Goal: Find specific page/section: Find specific page/section

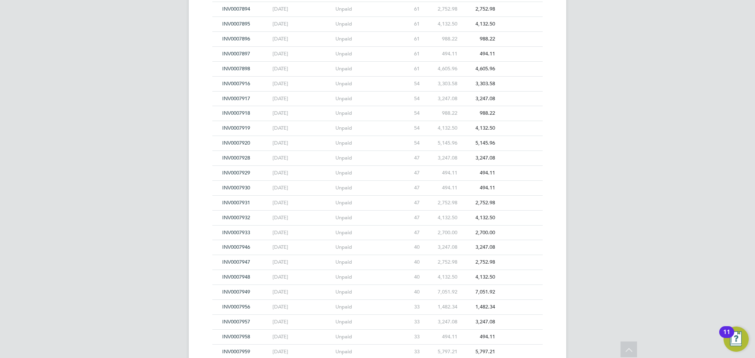
scroll to position [7462, 0]
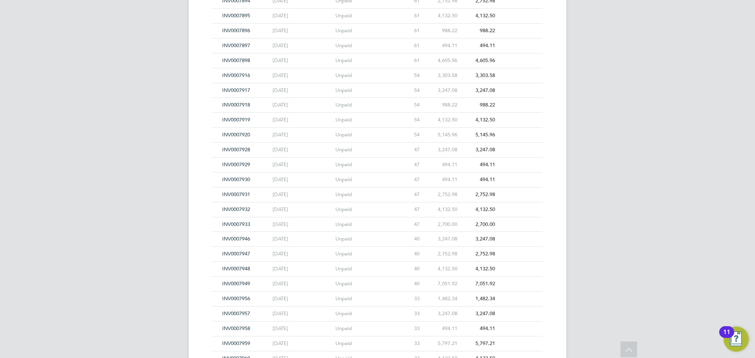
click at [229, 207] on span "INV0007932" at bounding box center [236, 209] width 28 height 7
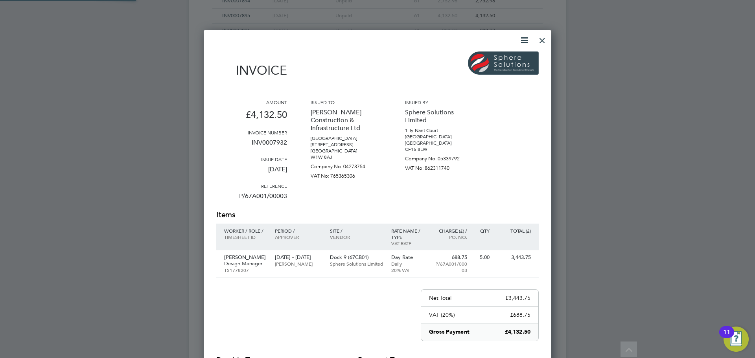
scroll to position [412, 348]
click at [540, 43] on div at bounding box center [542, 38] width 14 height 14
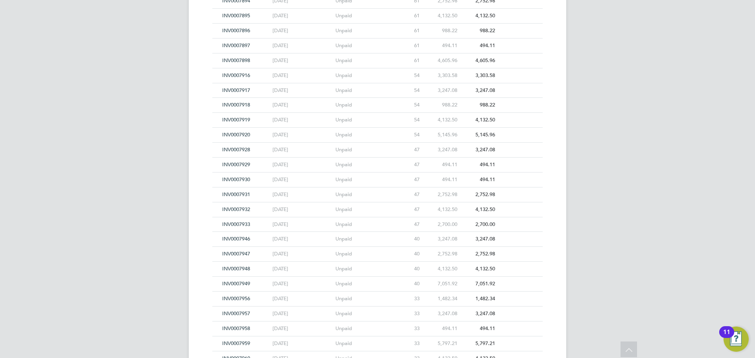
click at [243, 178] on span "INV0007930" at bounding box center [236, 179] width 28 height 7
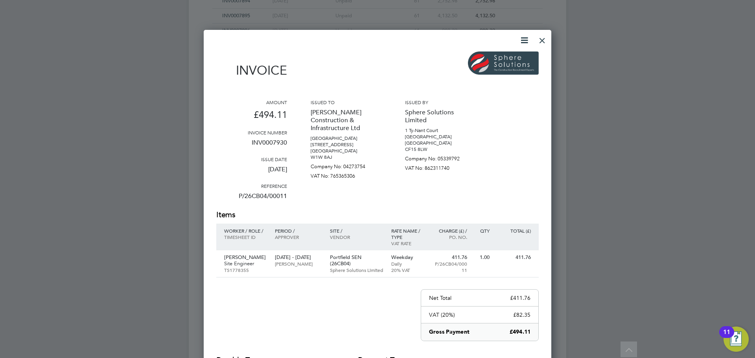
click at [543, 41] on div at bounding box center [542, 38] width 14 height 14
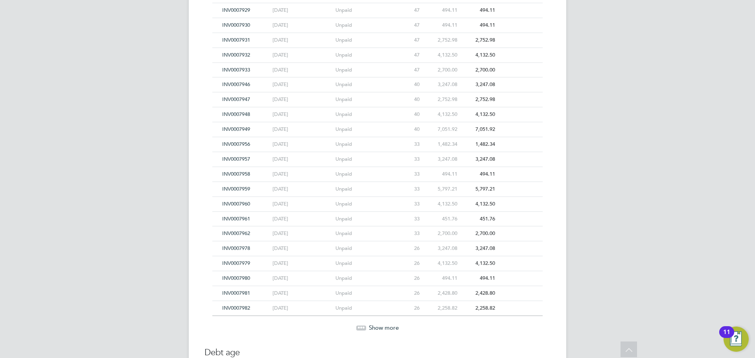
scroll to position [7620, 0]
click at [230, 290] on span "INV0007981" at bounding box center [236, 290] width 28 height 7
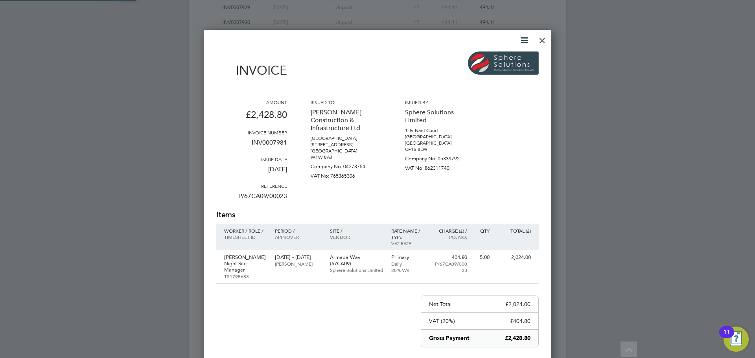
scroll to position [418, 348]
click at [539, 42] on div at bounding box center [542, 38] width 14 height 14
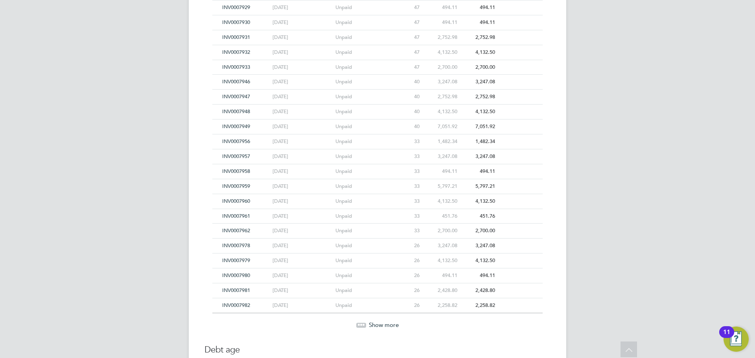
click at [225, 112] on span "INV0007948" at bounding box center [236, 111] width 28 height 7
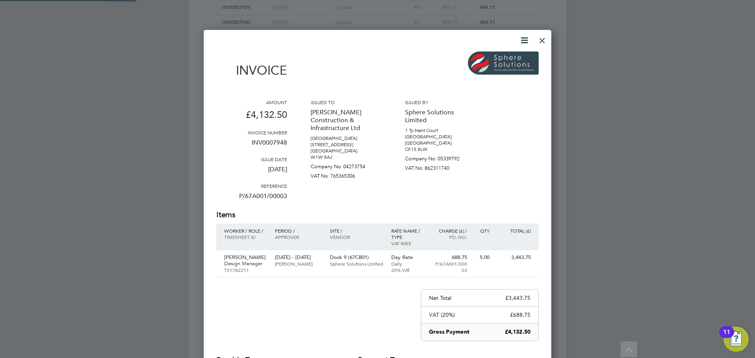
scroll to position [412, 348]
click at [539, 37] on div at bounding box center [542, 38] width 14 height 14
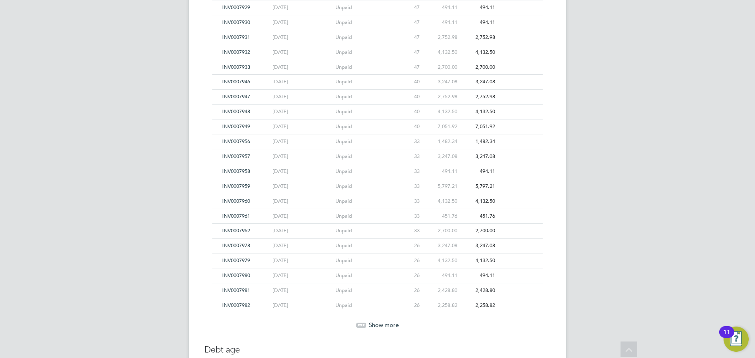
click at [227, 81] on span "INV0007946" at bounding box center [236, 81] width 28 height 7
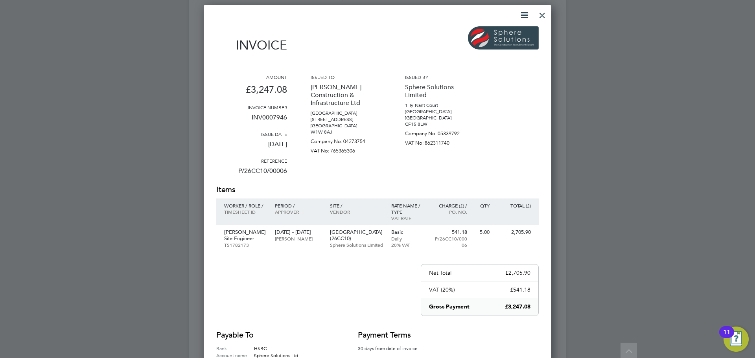
scroll to position [7659, 0]
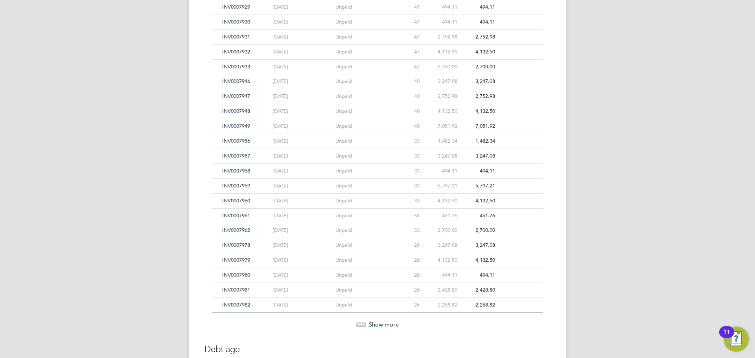
scroll to position [7620, 0]
click at [240, 83] on span "INV0007946" at bounding box center [236, 81] width 28 height 7
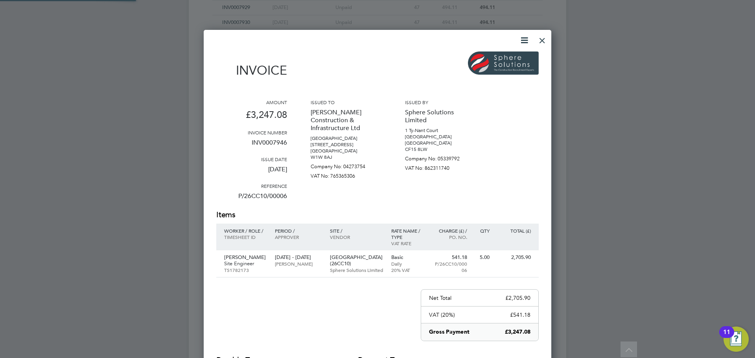
scroll to position [412, 348]
click at [545, 41] on div at bounding box center [542, 38] width 14 height 14
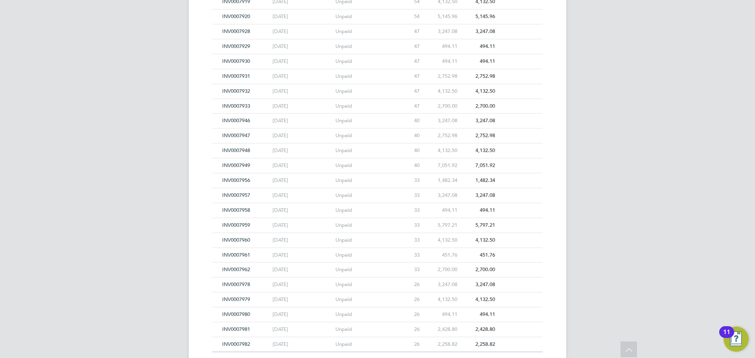
scroll to position [7580, 0]
click at [232, 151] on span "INV0007948" at bounding box center [236, 151] width 28 height 7
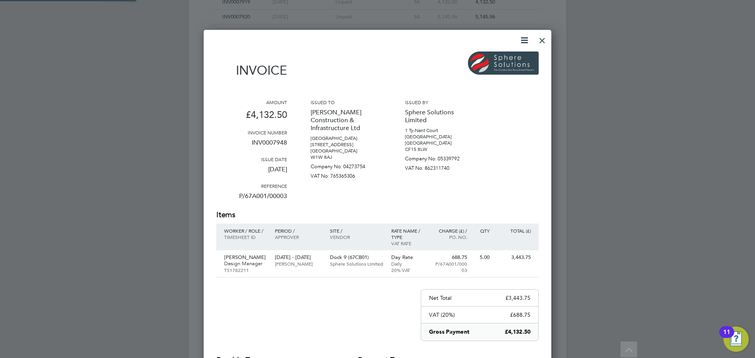
scroll to position [412, 348]
click at [538, 41] on div at bounding box center [542, 38] width 14 height 14
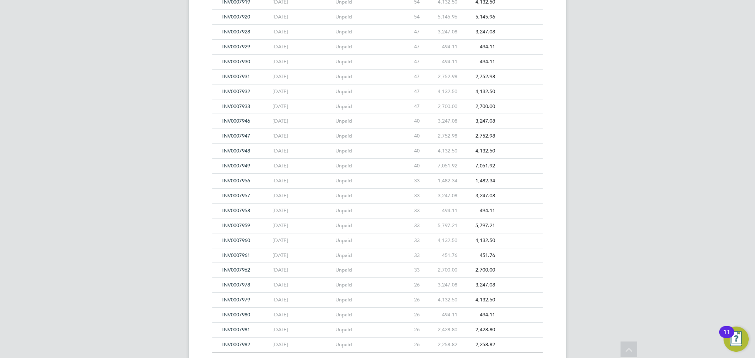
click at [226, 179] on span "INV0007956" at bounding box center [236, 180] width 28 height 7
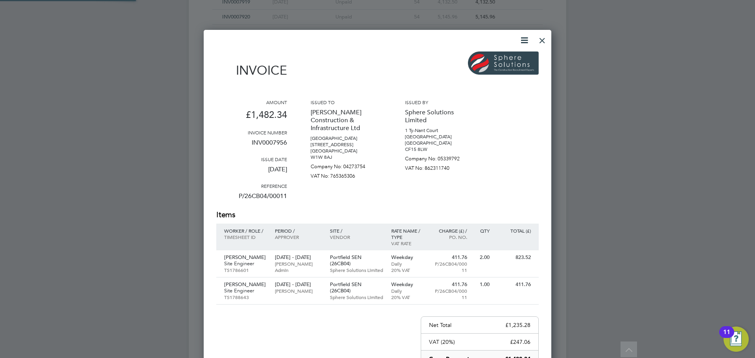
scroll to position [439, 348]
click at [541, 41] on div at bounding box center [542, 38] width 14 height 14
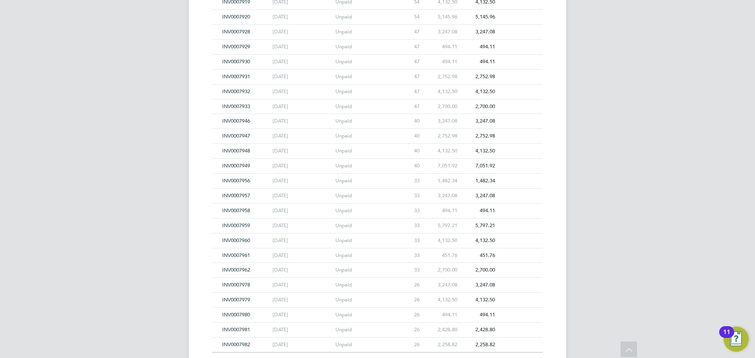
click at [235, 194] on span "INV0007957" at bounding box center [236, 195] width 28 height 7
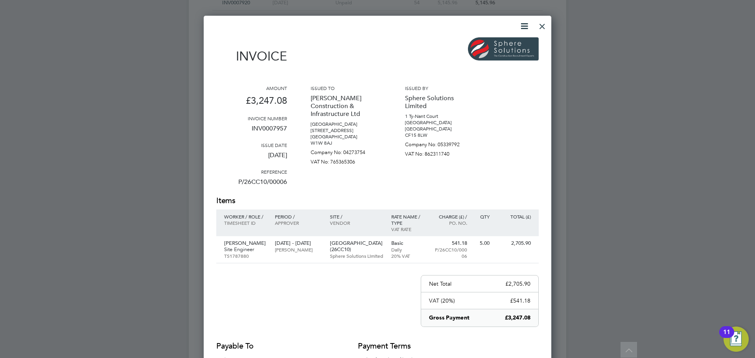
scroll to position [7620, 0]
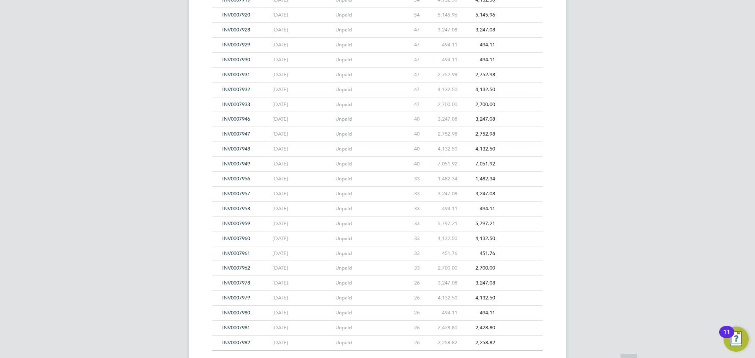
scroll to position [7580, 0]
click at [230, 256] on span "INV0007961" at bounding box center [236, 255] width 28 height 7
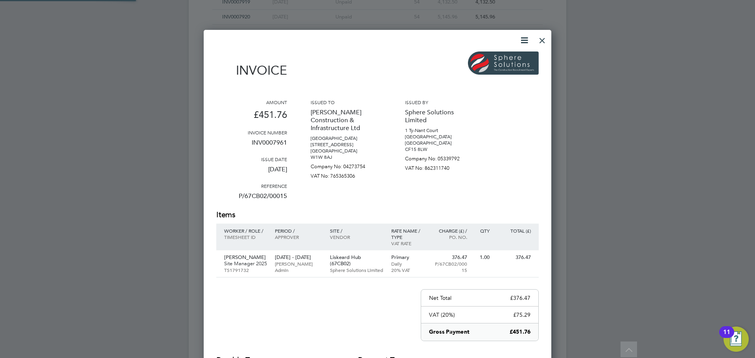
scroll to position [418, 348]
click at [544, 42] on div at bounding box center [542, 38] width 14 height 14
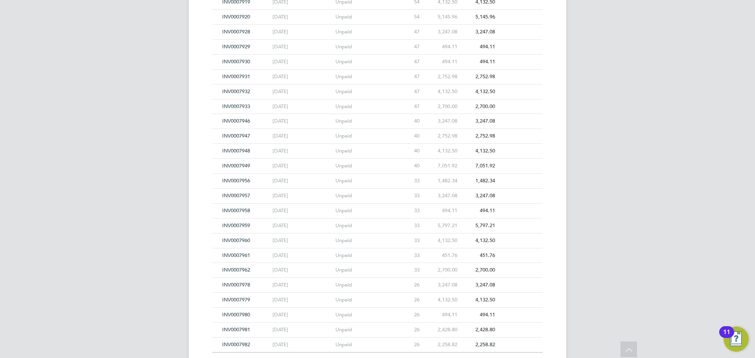
click at [237, 238] on span "INV0007960" at bounding box center [236, 240] width 28 height 7
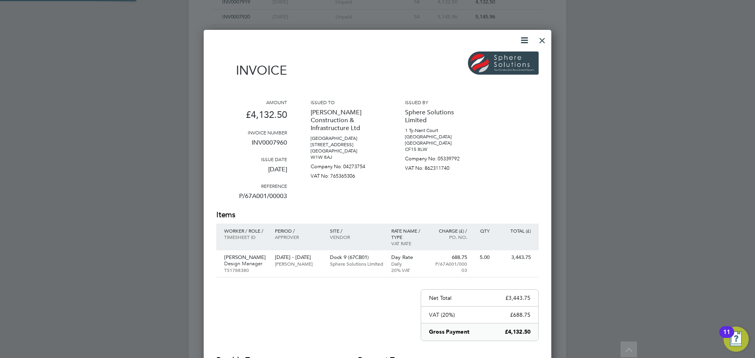
scroll to position [412, 348]
click at [537, 41] on div at bounding box center [542, 38] width 14 height 14
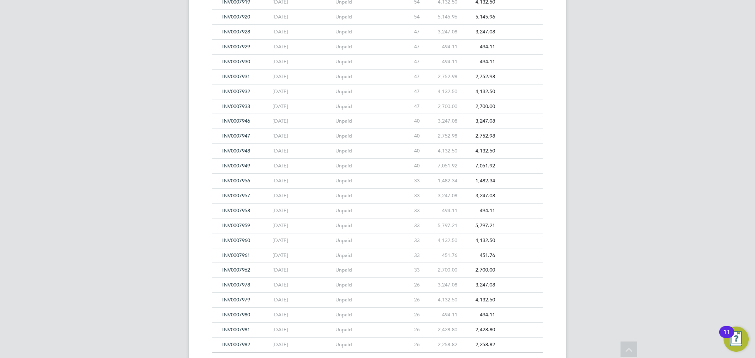
click at [230, 210] on span "INV0007958" at bounding box center [236, 210] width 28 height 7
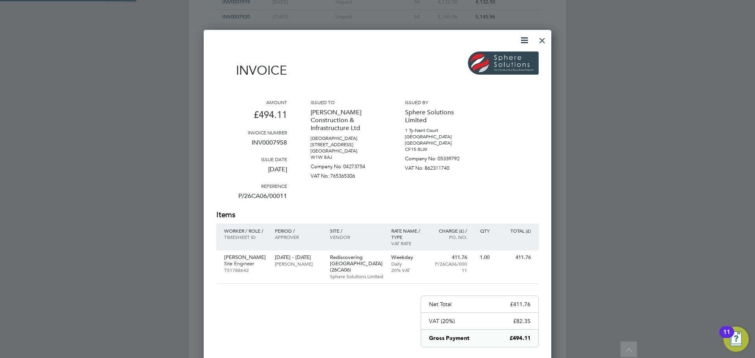
scroll to position [418, 348]
click at [541, 41] on div at bounding box center [542, 38] width 14 height 14
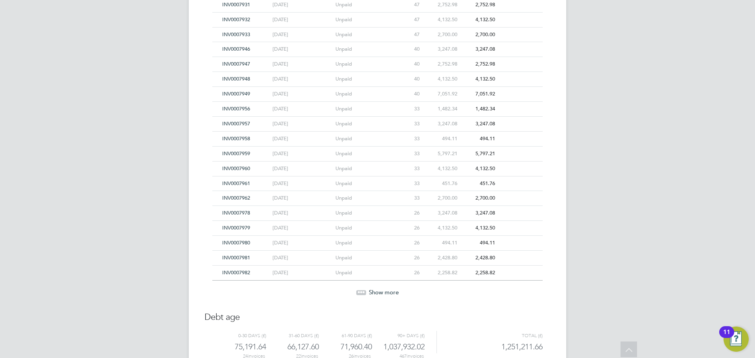
scroll to position [7659, 0]
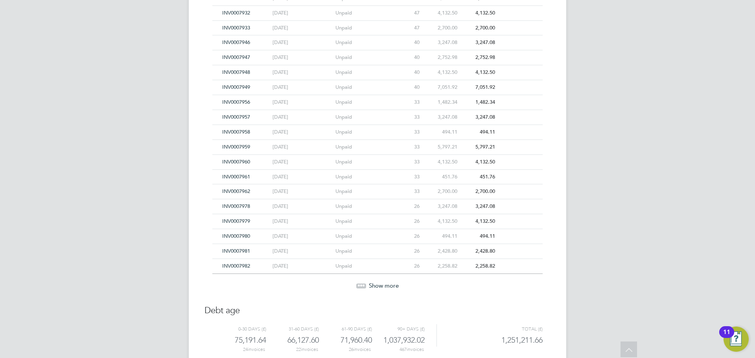
click at [376, 285] on span "Show more" at bounding box center [384, 285] width 30 height 7
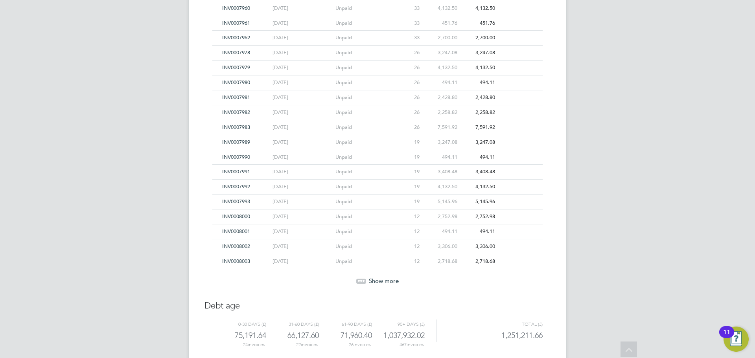
scroll to position [7816, 0]
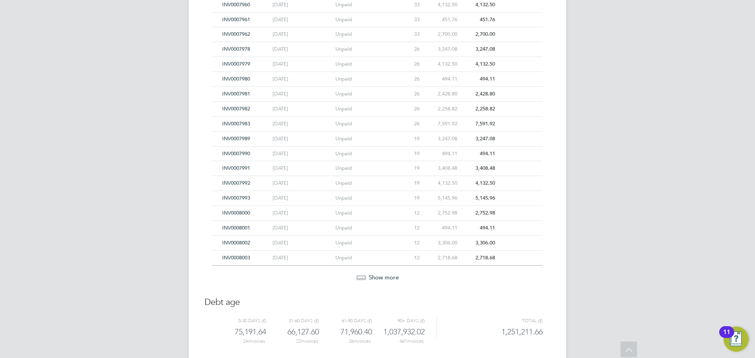
click at [233, 213] on span "INV0008000" at bounding box center [236, 213] width 28 height 7
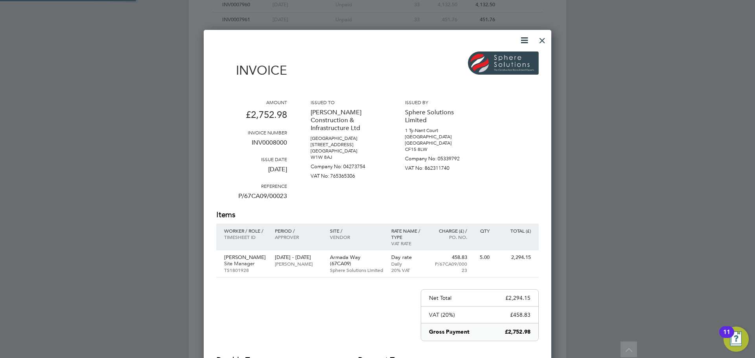
scroll to position [412, 348]
click at [547, 38] on div at bounding box center [542, 38] width 14 height 14
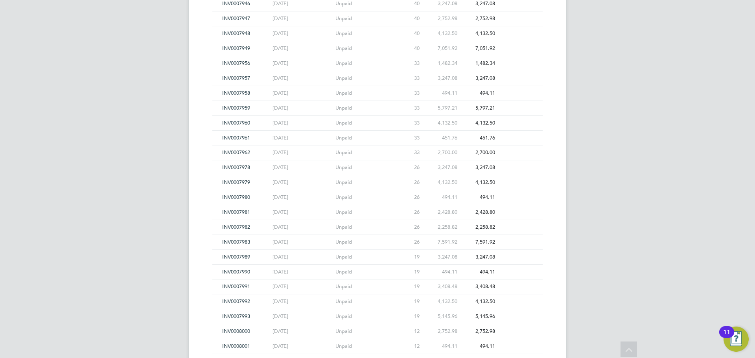
scroll to position [7698, 0]
click at [230, 243] on span "INV0007983" at bounding box center [236, 241] width 28 height 7
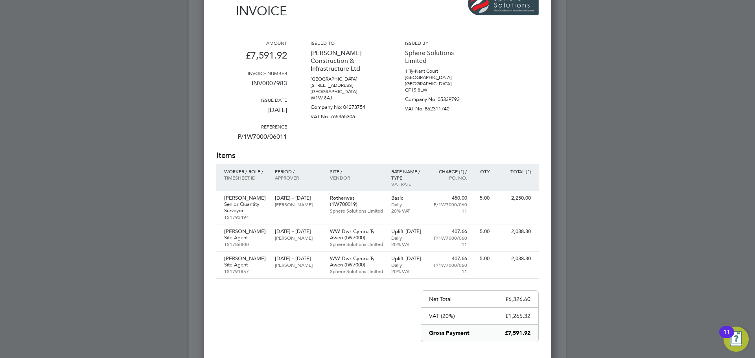
scroll to position [7736, 0]
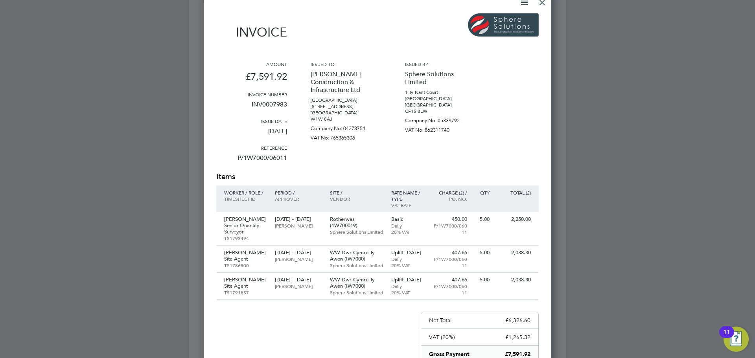
click at [541, 4] on div at bounding box center [542, 0] width 14 height 14
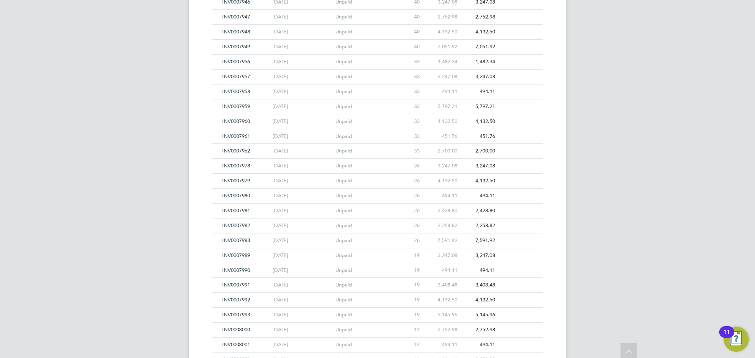
scroll to position [7698, 0]
click at [238, 314] on span "INV0007993" at bounding box center [236, 316] width 28 height 7
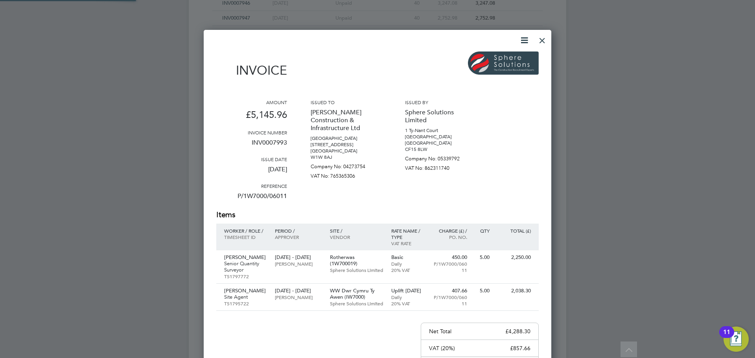
scroll to position [451, 348]
click at [545, 41] on div at bounding box center [542, 38] width 14 height 14
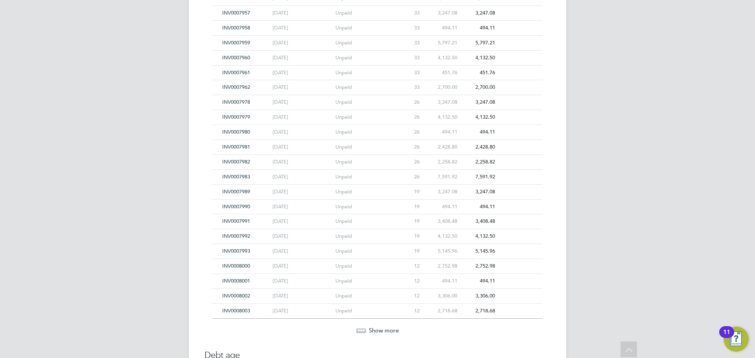
scroll to position [7777, 0]
click at [393, 316] on span "Show more" at bounding box center [384, 316] width 30 height 7
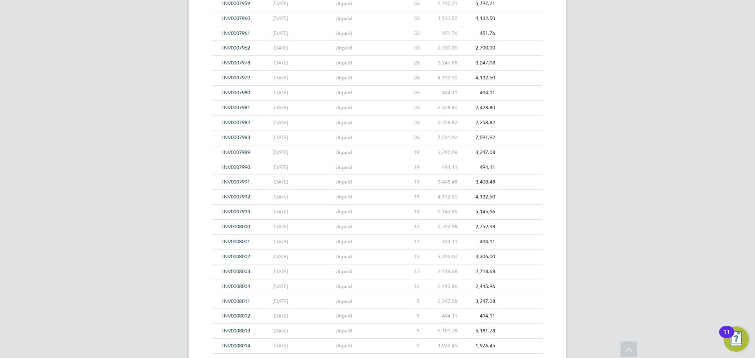
scroll to position [7816, 0]
click at [228, 273] on span "INV0008004" at bounding box center [236, 273] width 28 height 7
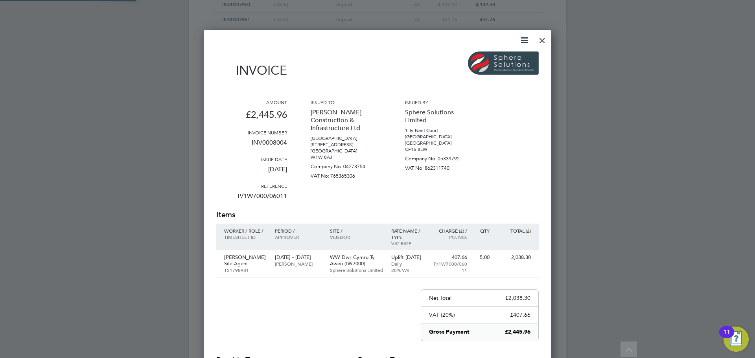
scroll to position [418, 348]
click at [541, 40] on div at bounding box center [542, 38] width 14 height 14
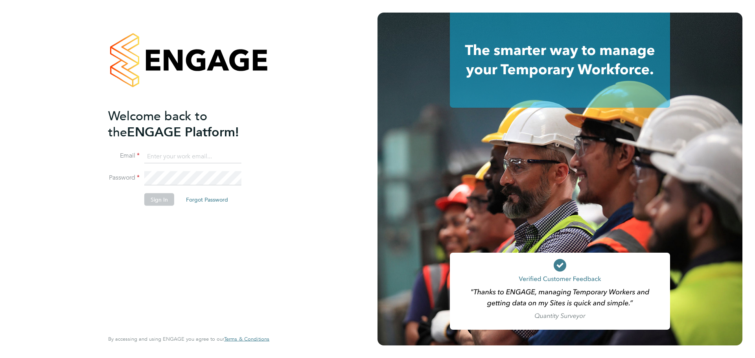
type input "swebb@spheresolutions.co.uk"
click at [167, 198] on button "Sign In" at bounding box center [159, 200] width 30 height 13
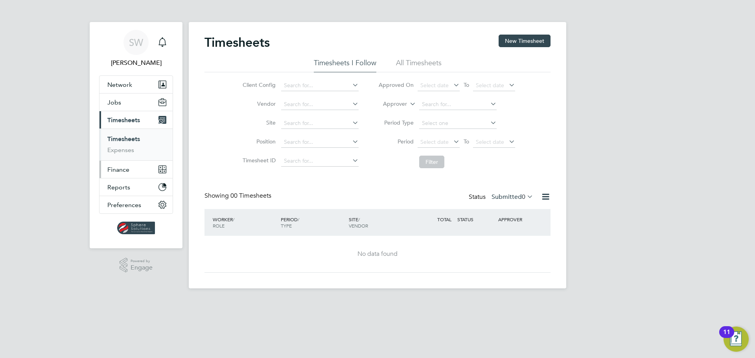
click at [123, 169] on span "Finance" at bounding box center [118, 169] width 22 height 7
click at [126, 173] on span "Finance" at bounding box center [118, 169] width 22 height 7
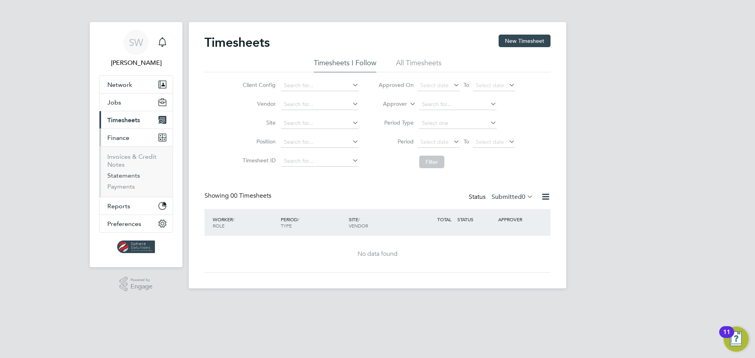
click at [123, 177] on link "Statements" at bounding box center [123, 175] width 33 height 7
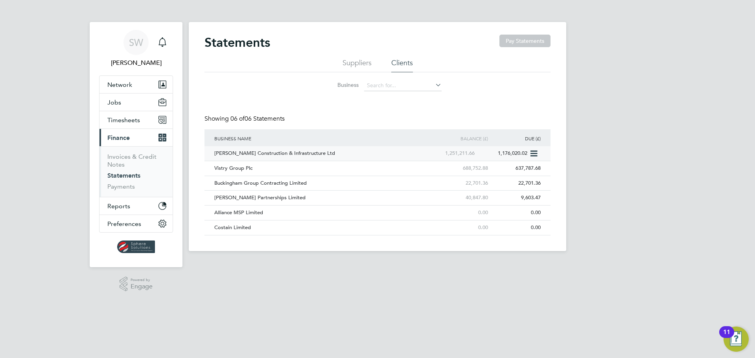
click at [288, 153] on div "[PERSON_NAME] Construction & Infrastructure Ltd" at bounding box center [318, 153] width 212 height 15
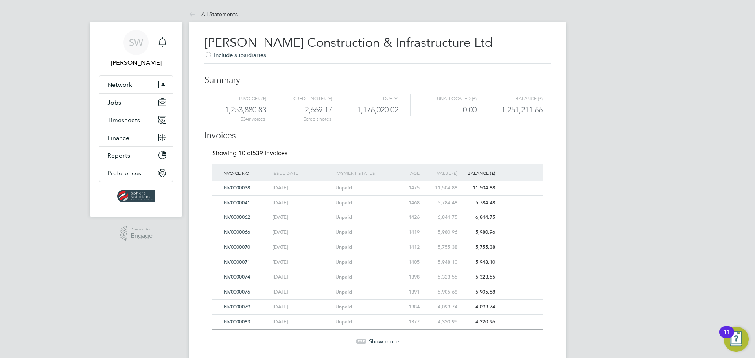
click at [373, 342] on span "Show more" at bounding box center [384, 341] width 30 height 7
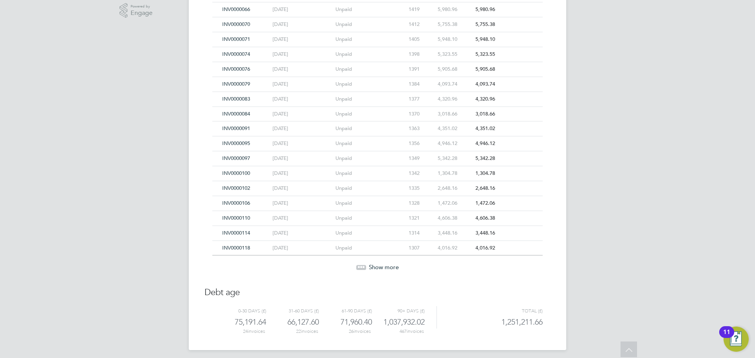
scroll to position [227, 0]
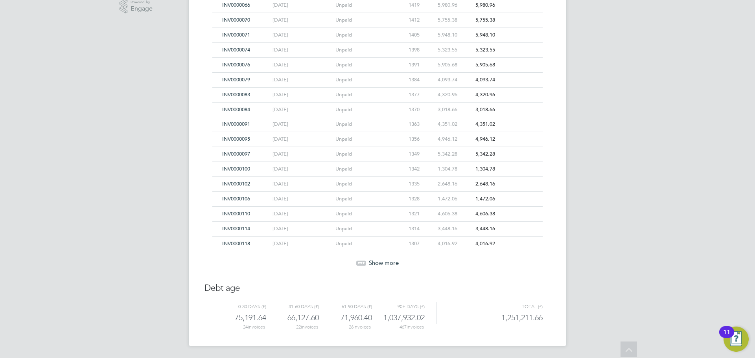
click at [370, 262] on span "Show more" at bounding box center [384, 262] width 30 height 7
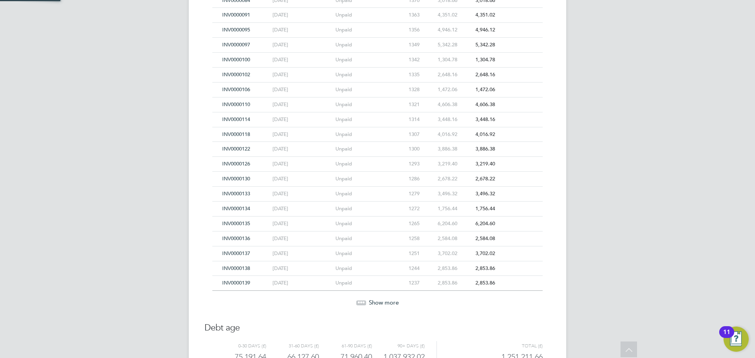
scroll to position [377, 0]
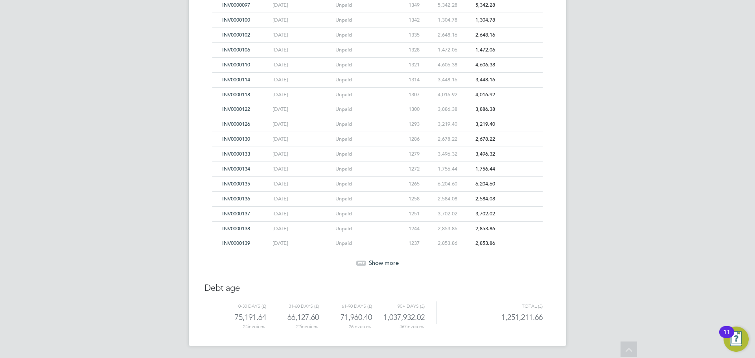
click at [370, 264] on span "Show more" at bounding box center [384, 262] width 30 height 7
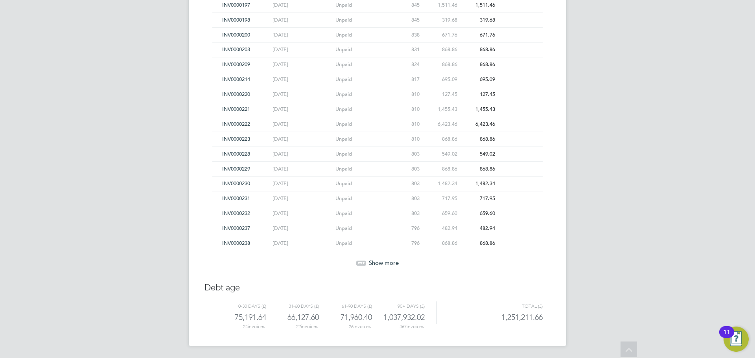
click at [370, 264] on span "Show more" at bounding box center [384, 262] width 30 height 7
click at [370, 264] on span "Show more" at bounding box center [384, 263] width 30 height 7
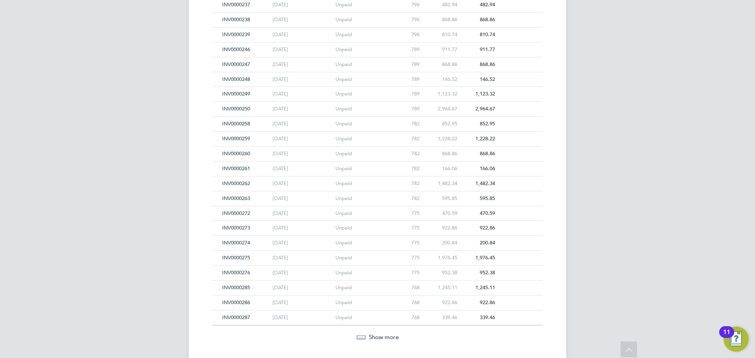
scroll to position [1420, 0]
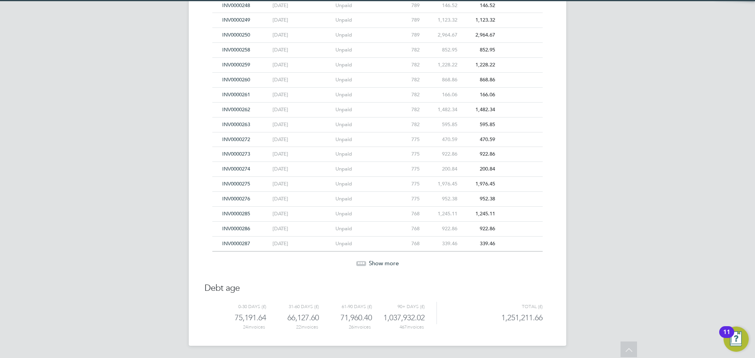
click at [370, 264] on span "Show more" at bounding box center [384, 263] width 30 height 7
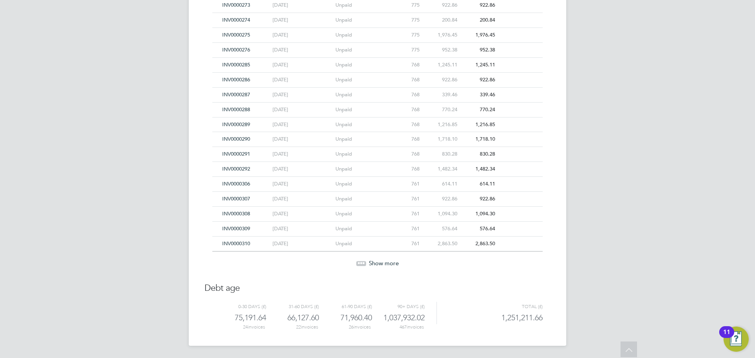
click at [370, 264] on span "Show more" at bounding box center [384, 263] width 30 height 7
click at [370, 264] on span "Show more" at bounding box center [384, 262] width 30 height 7
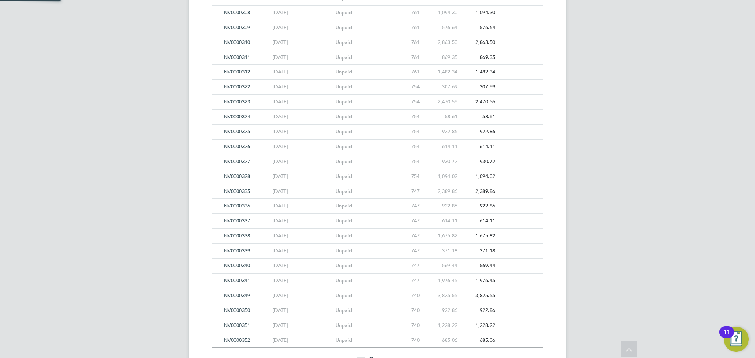
scroll to position [1867, 0]
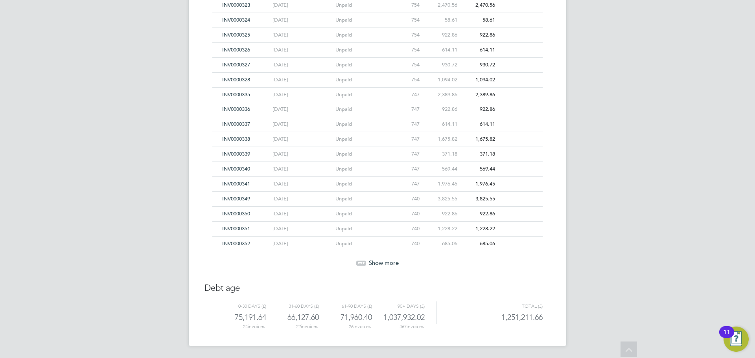
click at [370, 264] on span "Show more" at bounding box center [384, 262] width 30 height 7
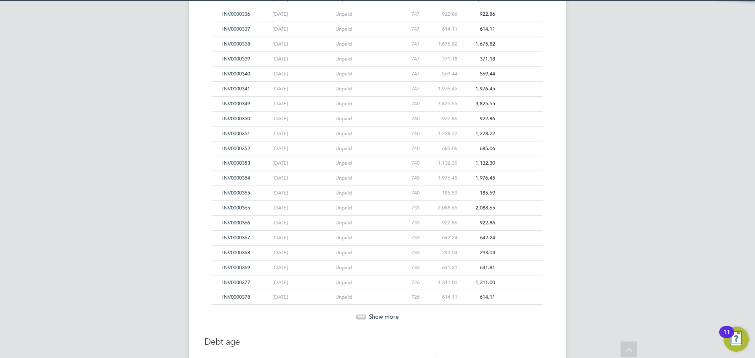
scroll to position [2016, 0]
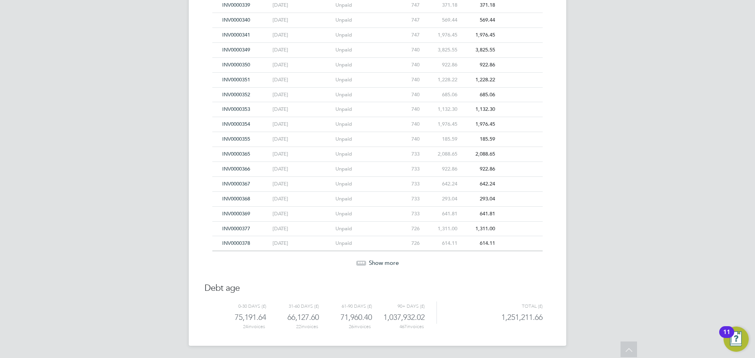
click at [370, 264] on span "Show more" at bounding box center [384, 262] width 30 height 7
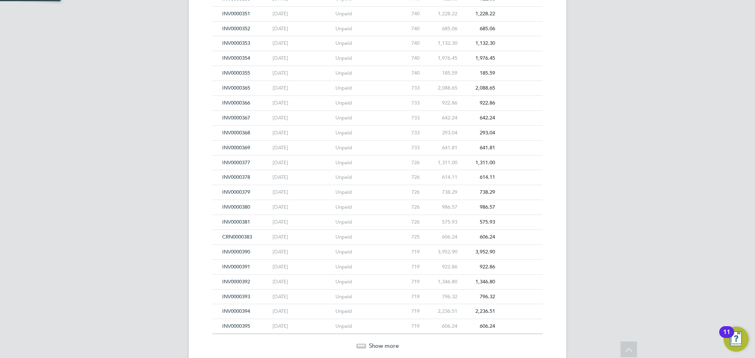
scroll to position [2166, 0]
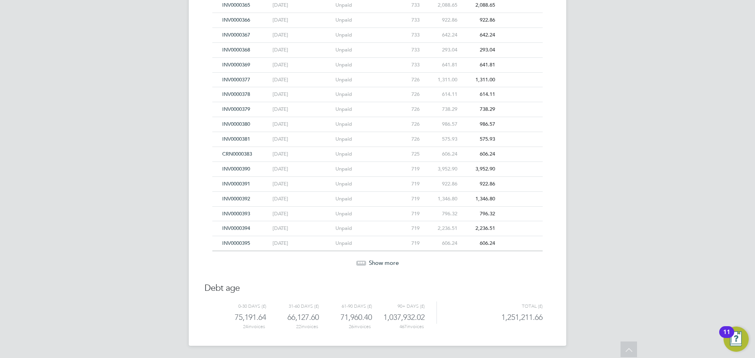
click at [370, 264] on span "Show more" at bounding box center [384, 262] width 30 height 7
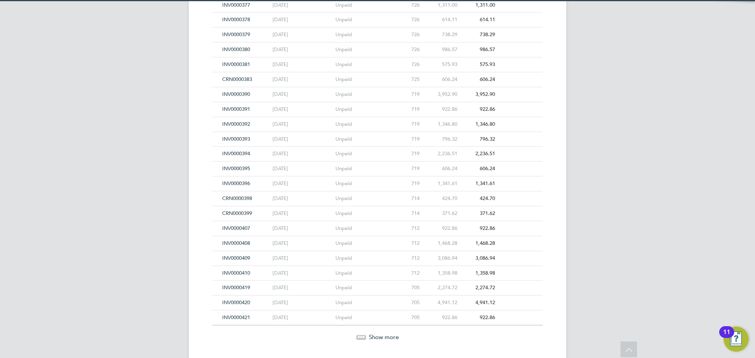
scroll to position [2315, 0]
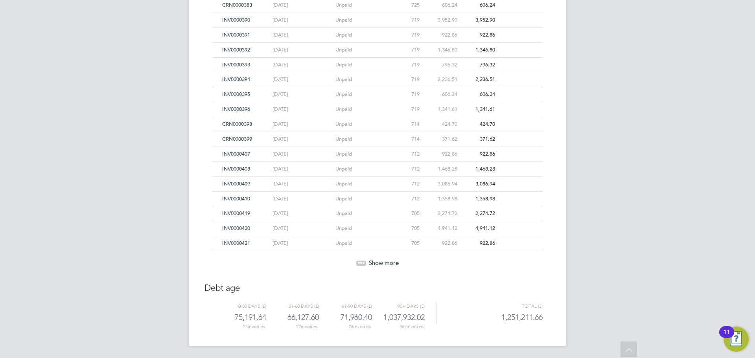
click at [372, 264] on span "Show more" at bounding box center [384, 262] width 30 height 7
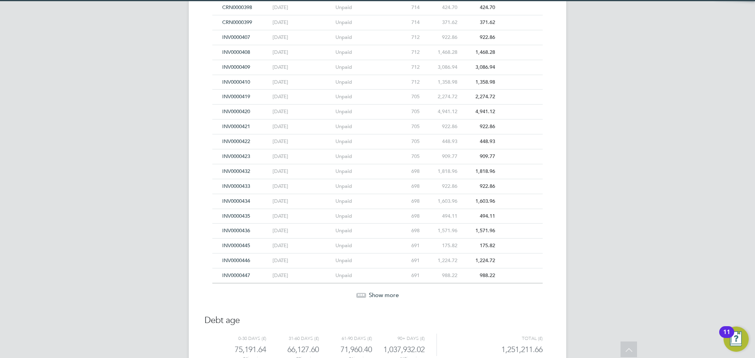
scroll to position [2464, 0]
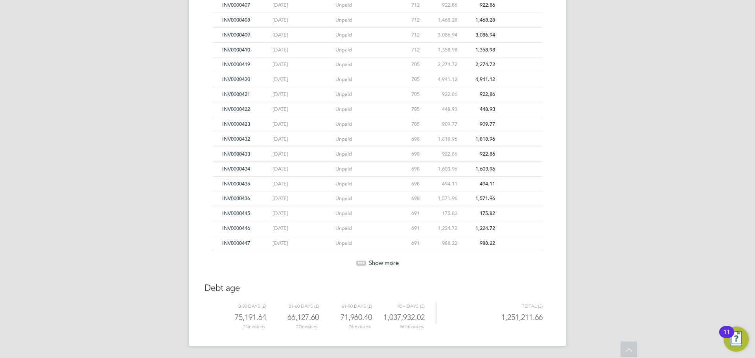
click at [375, 264] on span "Show more" at bounding box center [384, 262] width 30 height 7
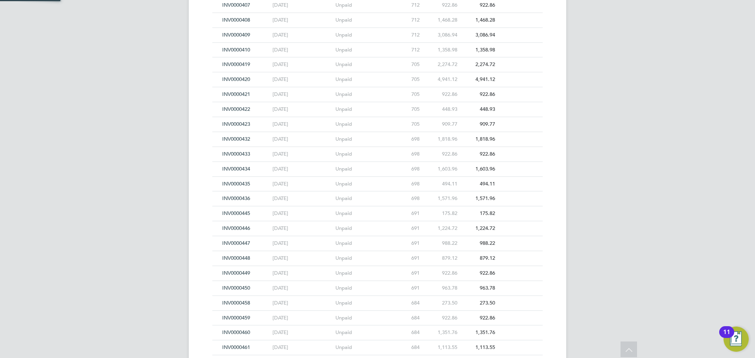
scroll to position [2613, 0]
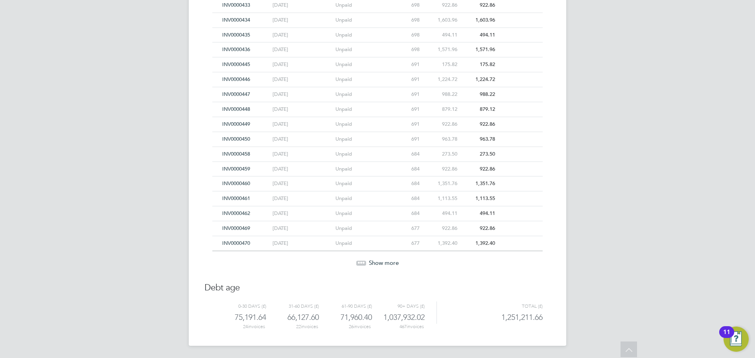
click at [375, 264] on span "Show more" at bounding box center [384, 262] width 30 height 7
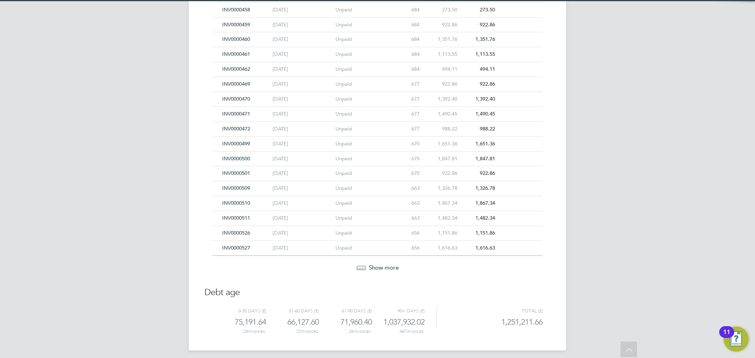
scroll to position [2762, 0]
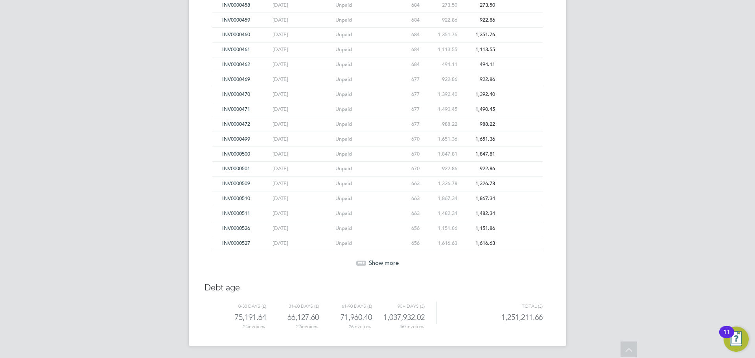
click at [375, 264] on span "Show more" at bounding box center [384, 262] width 30 height 7
click at [375, 264] on span "Show more" at bounding box center [384, 263] width 30 height 7
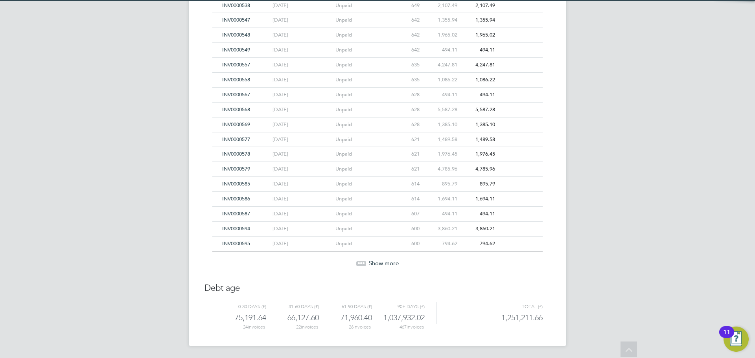
click at [375, 264] on span "Show more" at bounding box center [384, 263] width 30 height 7
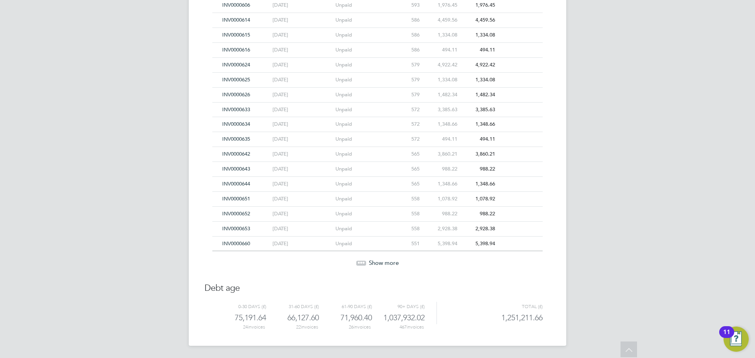
click at [375, 264] on span "Show more" at bounding box center [384, 262] width 30 height 7
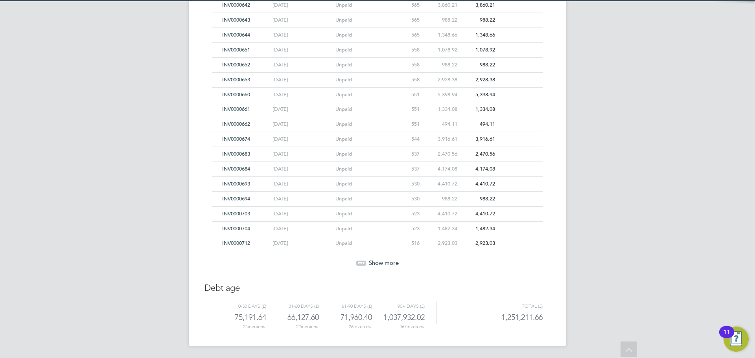
click at [375, 264] on span "Show more" at bounding box center [384, 262] width 30 height 7
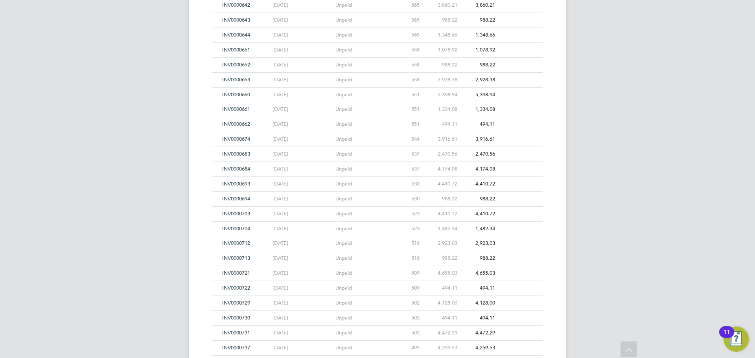
scroll to position [3656, 0]
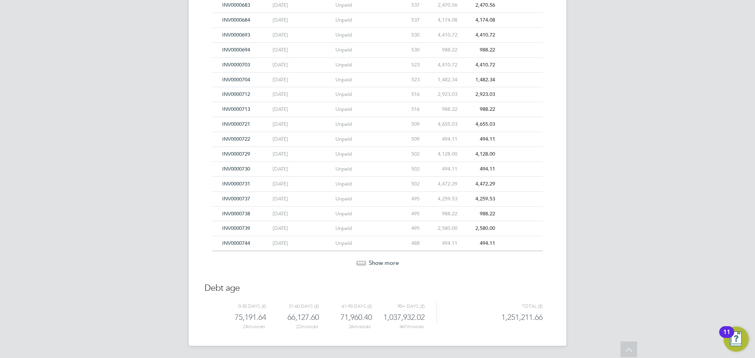
click at [375, 264] on span "Show more" at bounding box center [384, 262] width 30 height 7
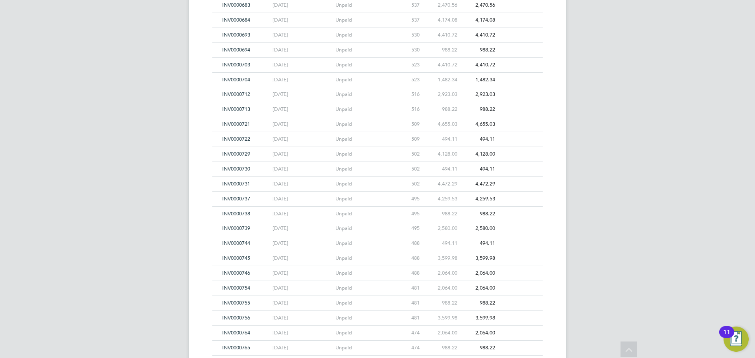
scroll to position [3805, 0]
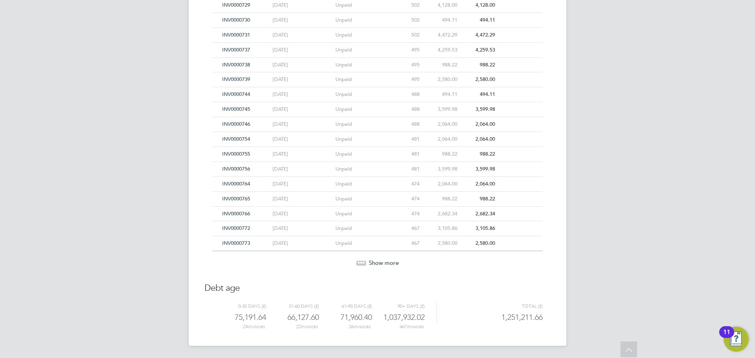
click at [375, 264] on span "Show more" at bounding box center [384, 262] width 30 height 7
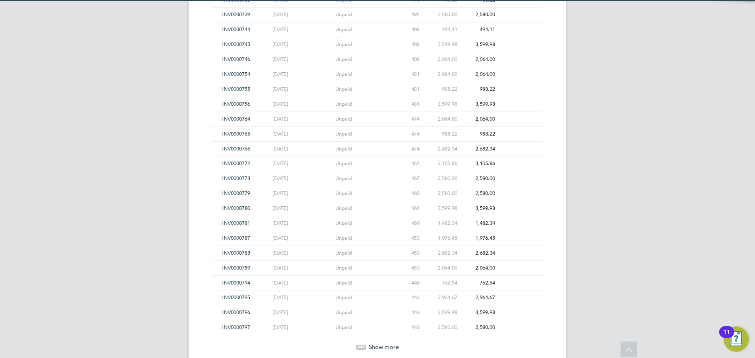
scroll to position [3955, 0]
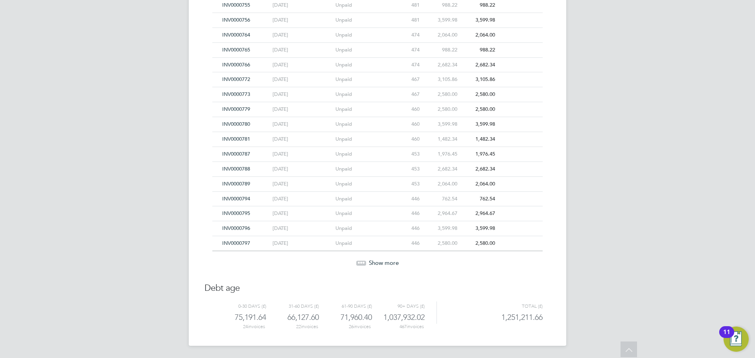
click at [375, 264] on span "Show more" at bounding box center [384, 262] width 30 height 7
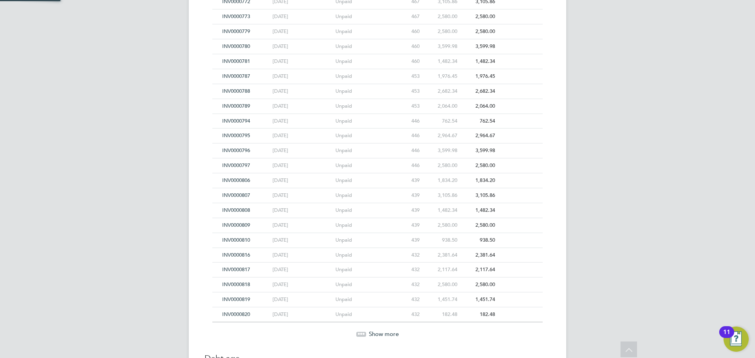
scroll to position [4104, 0]
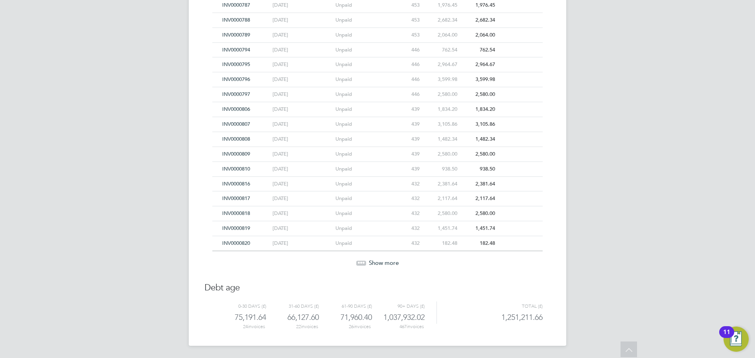
click at [375, 264] on span "Show more" at bounding box center [384, 262] width 30 height 7
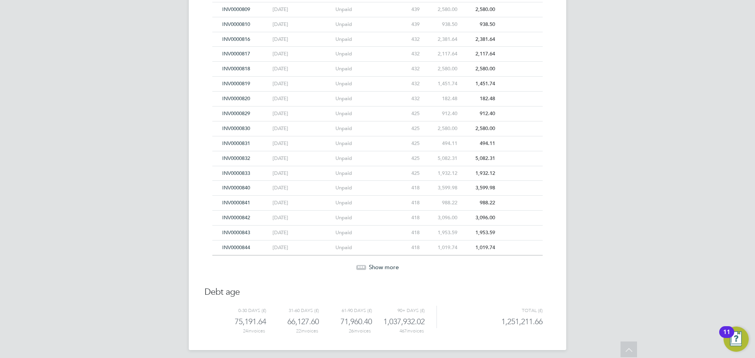
scroll to position [4253, 0]
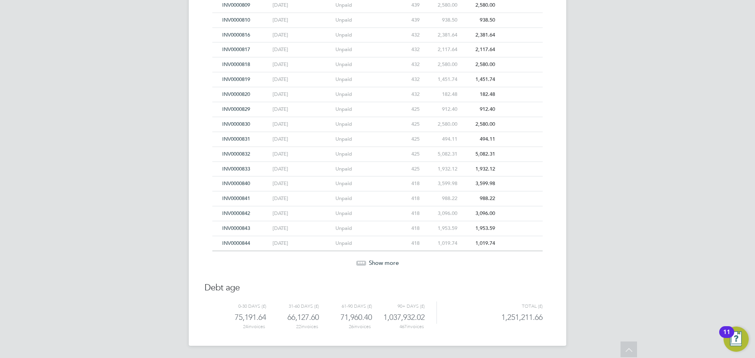
click at [375, 264] on span "Show more" at bounding box center [384, 262] width 30 height 7
click at [375, 264] on span "Show more" at bounding box center [384, 263] width 30 height 7
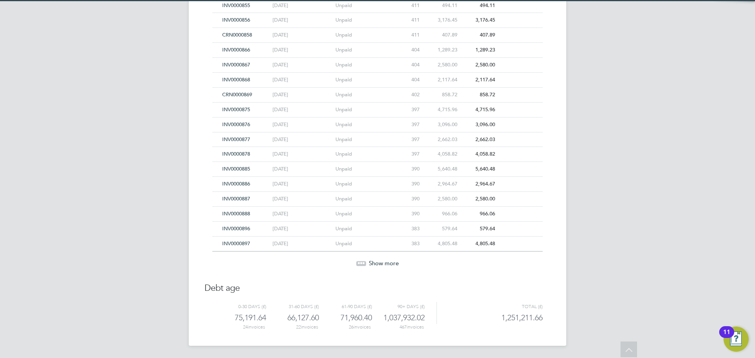
click at [375, 264] on span "Show more" at bounding box center [384, 263] width 30 height 7
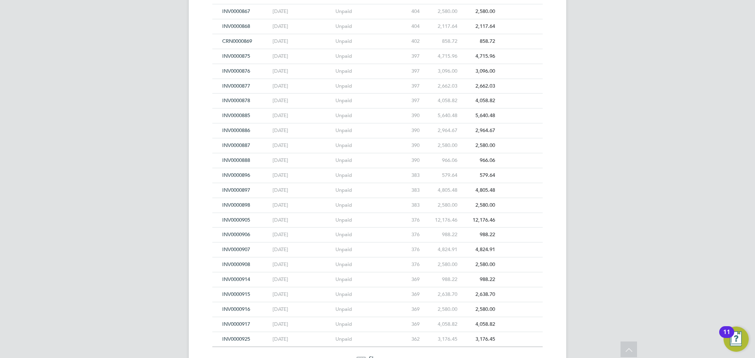
scroll to position [4700, 0]
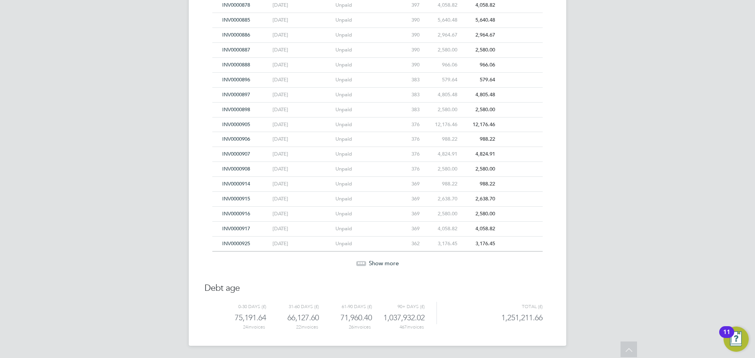
click at [377, 264] on span "Show more" at bounding box center [384, 263] width 30 height 7
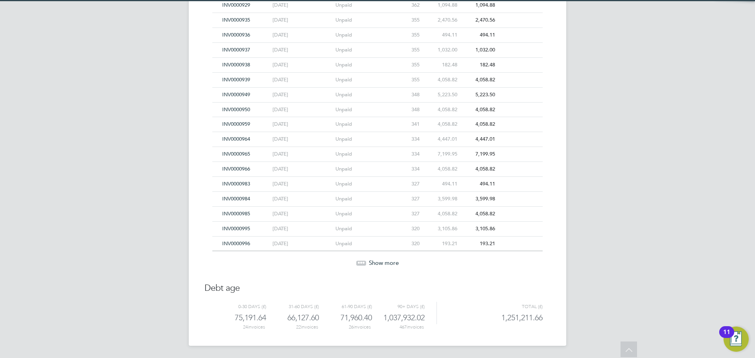
click at [377, 264] on span "Show more" at bounding box center [384, 262] width 30 height 7
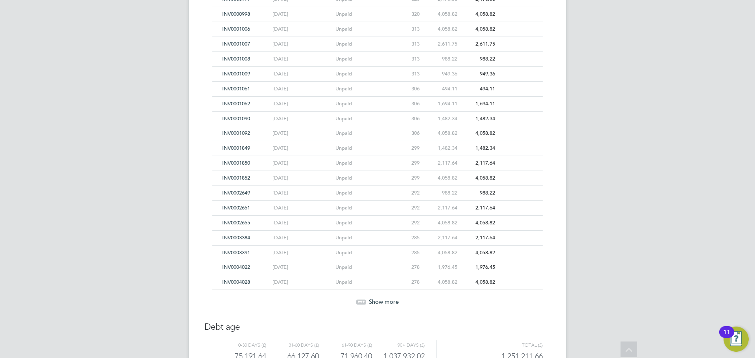
scroll to position [5265, 0]
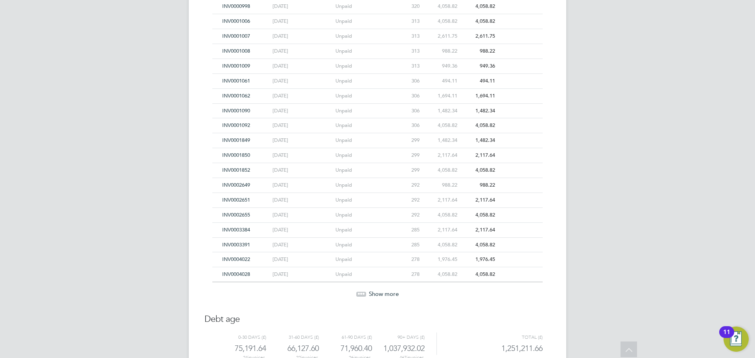
click at [380, 291] on span "Show more" at bounding box center [384, 293] width 30 height 7
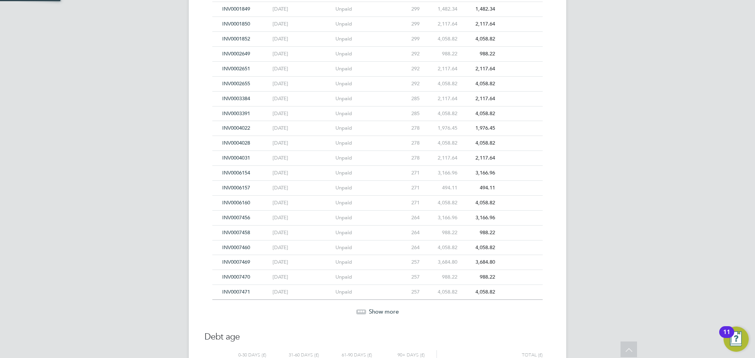
scroll to position [5423, 0]
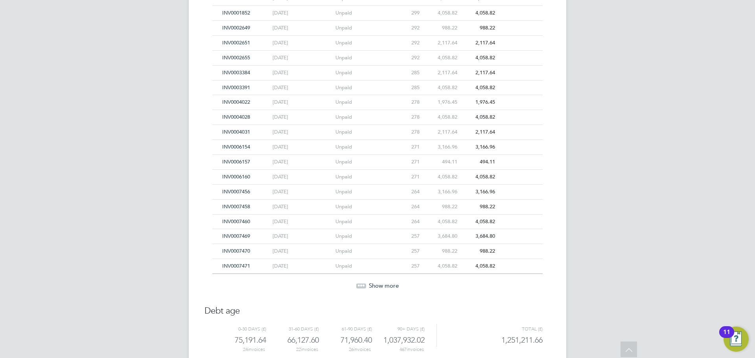
click at [381, 282] on span "Show more" at bounding box center [384, 285] width 30 height 7
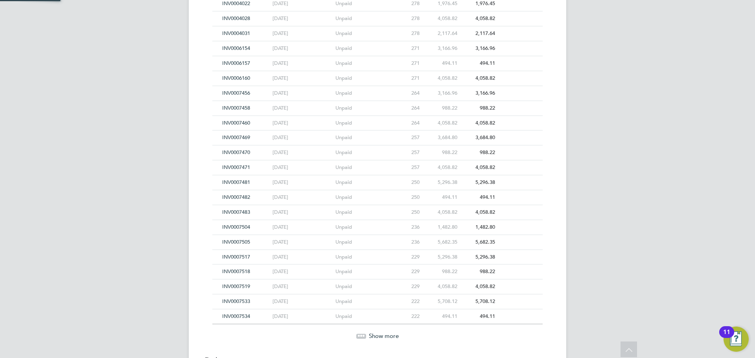
scroll to position [5594, 0]
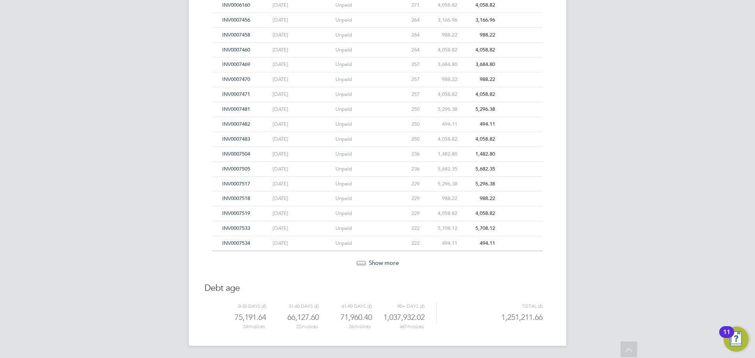
click at [382, 264] on span "Show more" at bounding box center [384, 262] width 30 height 7
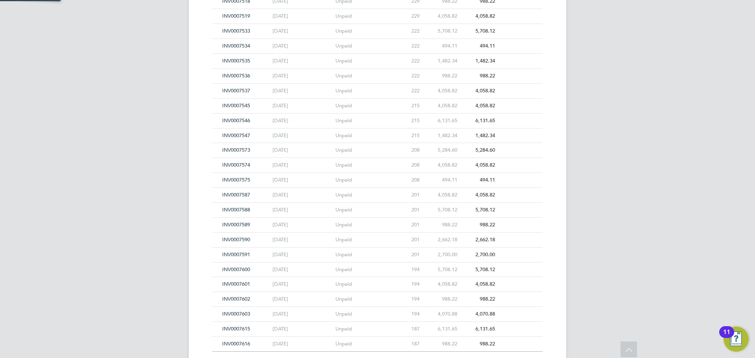
scroll to position [5893, 0]
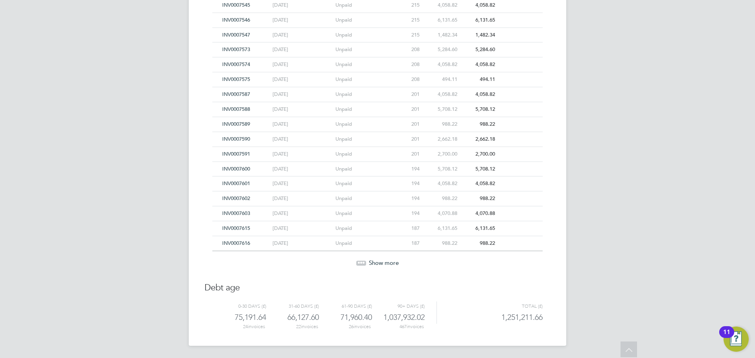
click at [382, 264] on span "Show more" at bounding box center [384, 262] width 30 height 7
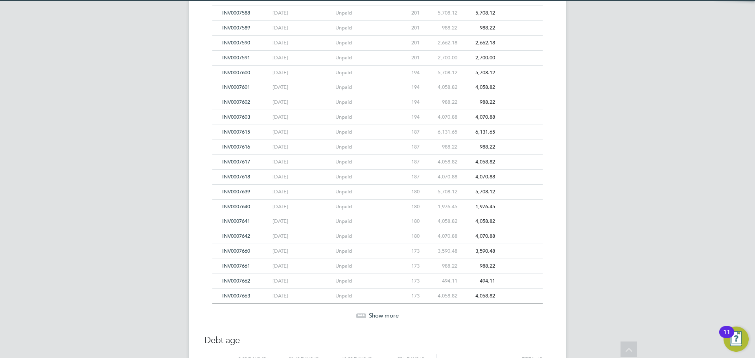
scroll to position [6041, 0]
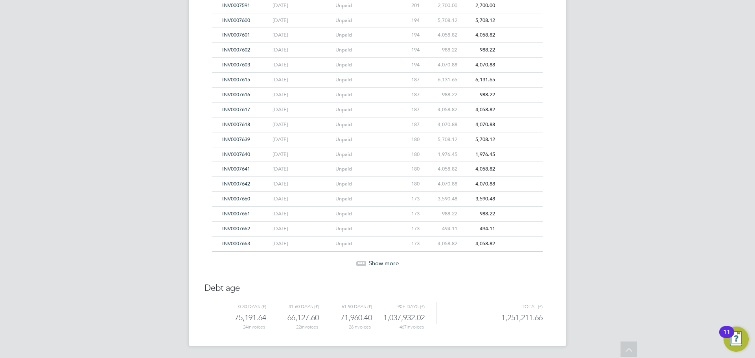
click at [382, 264] on span "Show more" at bounding box center [384, 263] width 30 height 7
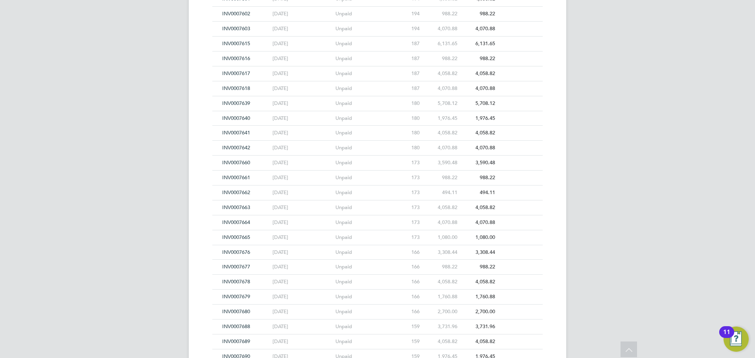
scroll to position [6191, 0]
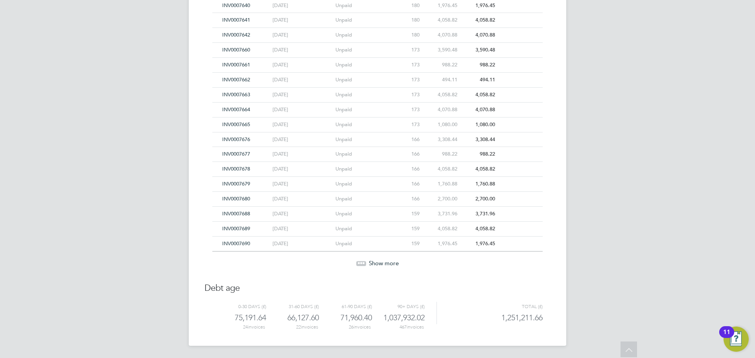
click at [382, 264] on span "Show more" at bounding box center [384, 263] width 30 height 7
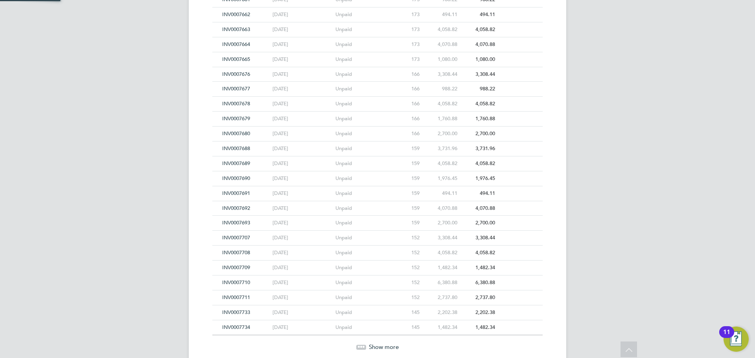
scroll to position [6340, 0]
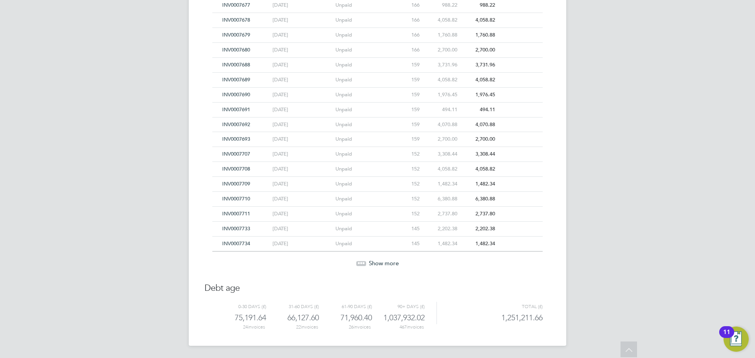
click at [382, 264] on span "Show more" at bounding box center [384, 263] width 30 height 7
click at [382, 264] on span "Show more" at bounding box center [384, 262] width 30 height 7
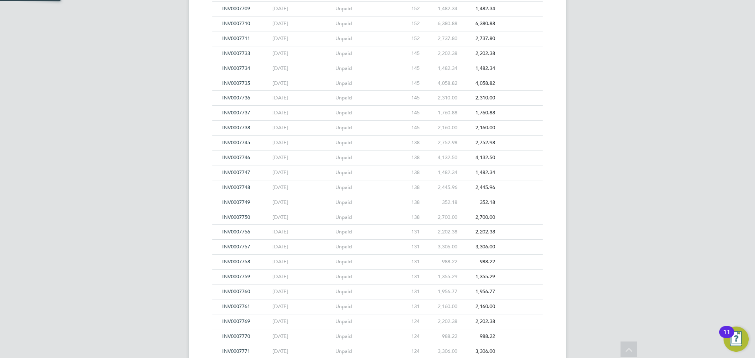
scroll to position [6607, 0]
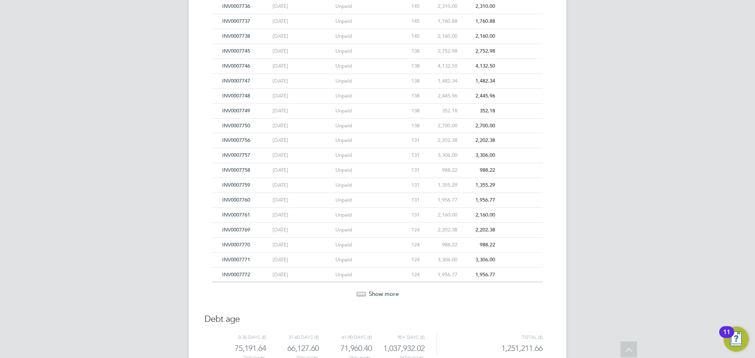
click at [385, 292] on span "Show more" at bounding box center [384, 293] width 30 height 7
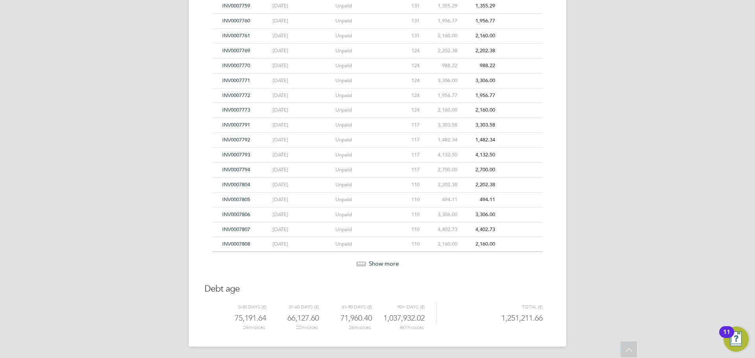
scroll to position [6787, 0]
click at [386, 265] on span "Show more" at bounding box center [384, 262] width 30 height 7
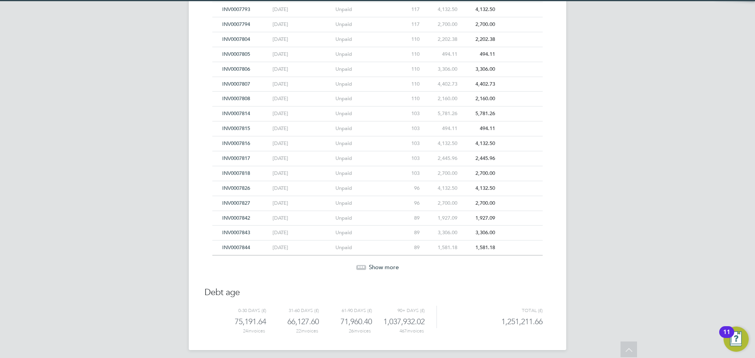
scroll to position [6936, 0]
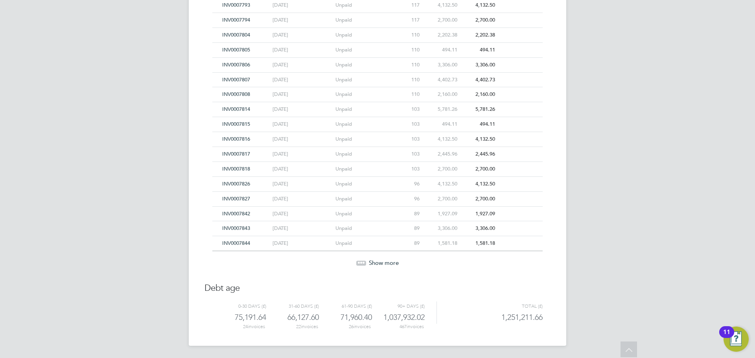
click at [386, 265] on span "Show more" at bounding box center [384, 262] width 30 height 7
click at [386, 263] on span "Show more" at bounding box center [384, 262] width 30 height 7
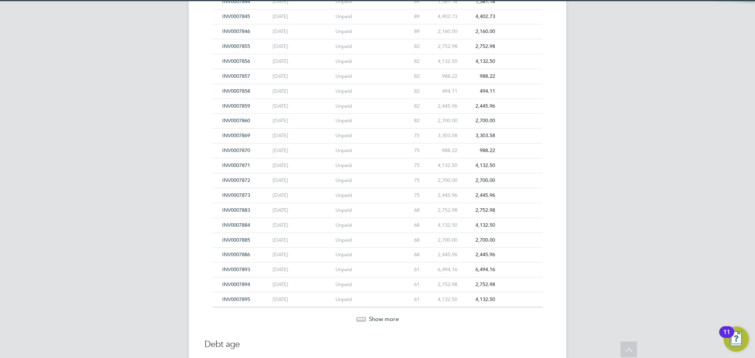
scroll to position [7234, 0]
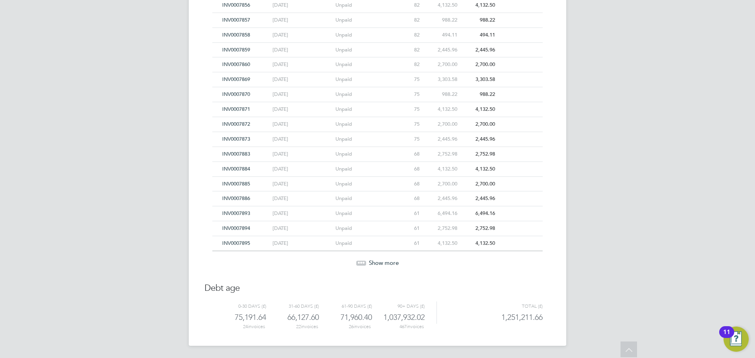
click at [386, 263] on span "Show more" at bounding box center [384, 262] width 30 height 7
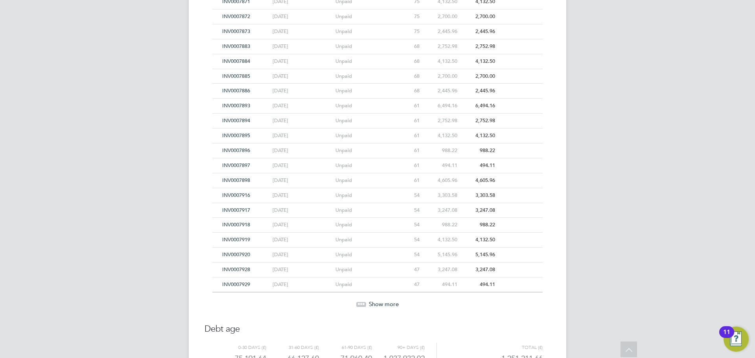
scroll to position [7352, 0]
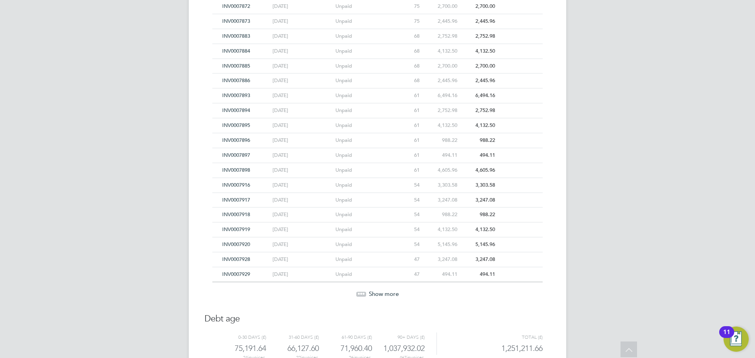
click at [382, 293] on span "Show more" at bounding box center [384, 293] width 30 height 7
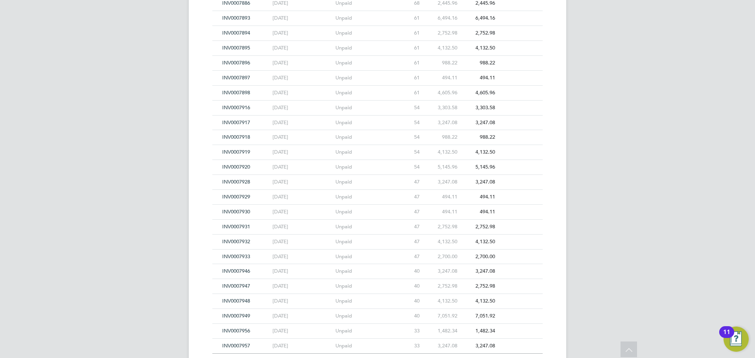
scroll to position [7510, 0]
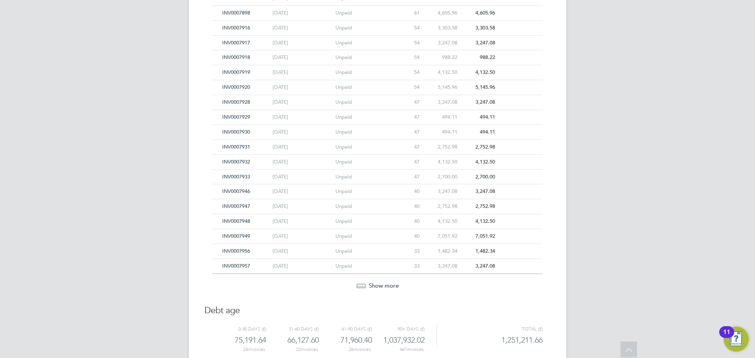
click at [382, 284] on span "Show more" at bounding box center [384, 285] width 30 height 7
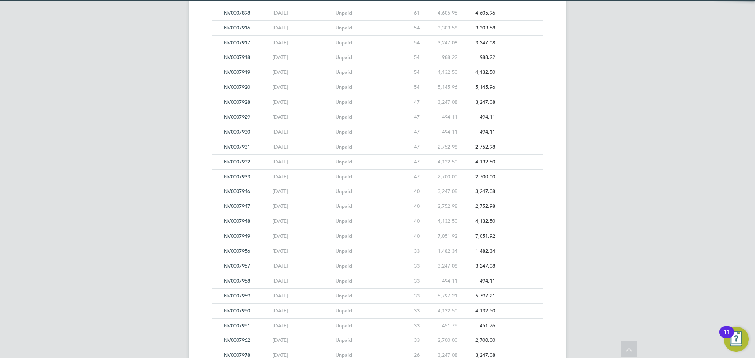
scroll to position [7681, 0]
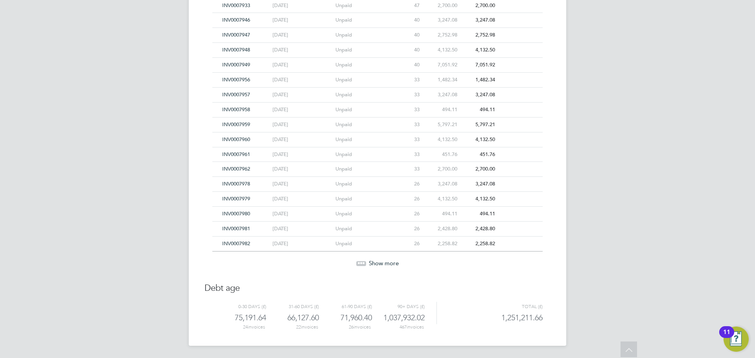
click at [382, 261] on span "Show more" at bounding box center [384, 263] width 30 height 7
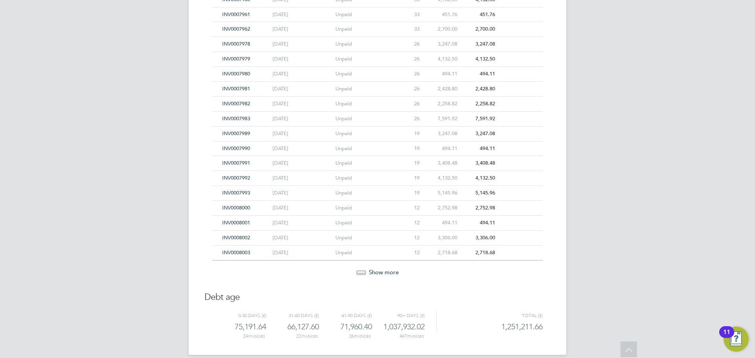
scroll to position [7830, 0]
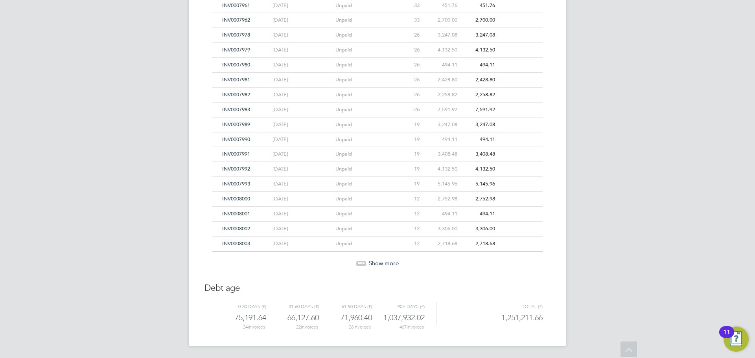
click at [230, 81] on span "INV0007981" at bounding box center [236, 79] width 28 height 7
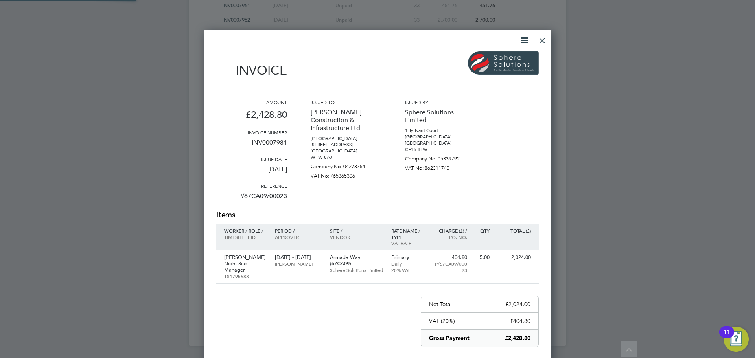
scroll to position [418, 348]
click at [545, 43] on div at bounding box center [542, 38] width 14 height 14
